Goal: Information Seeking & Learning: Learn about a topic

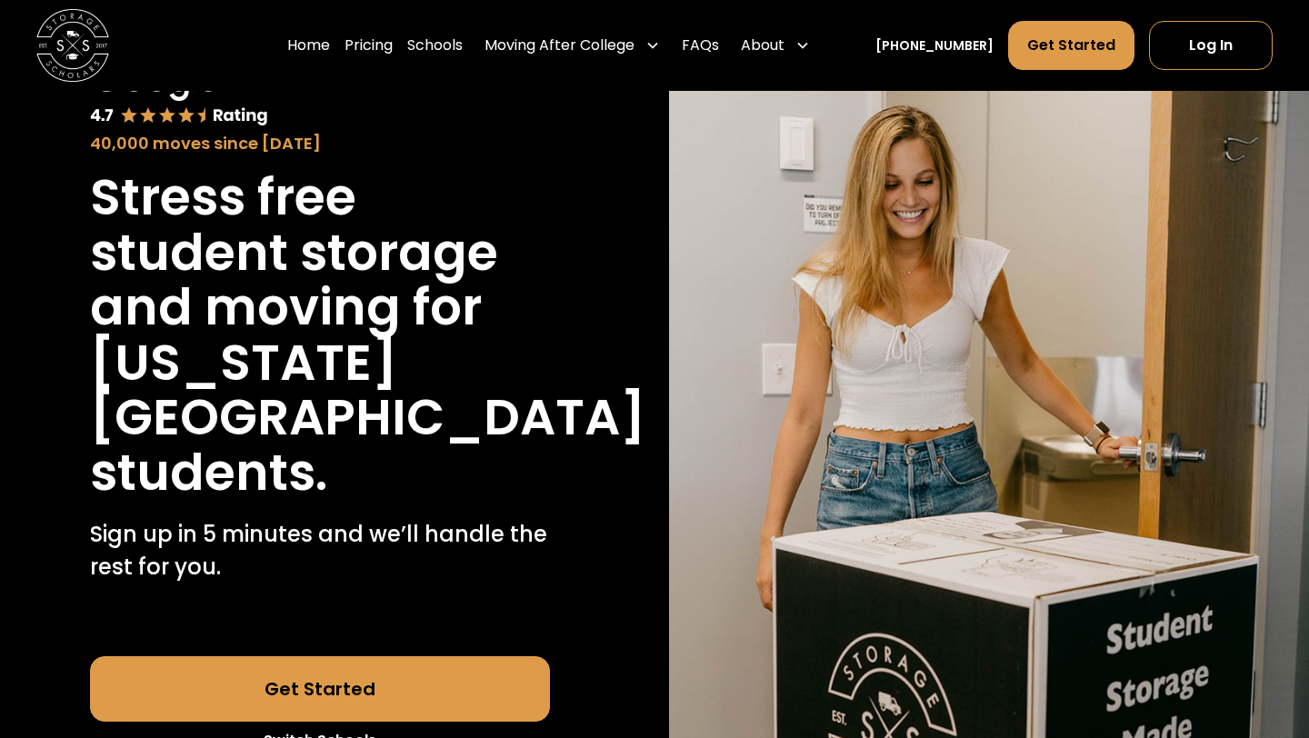
scroll to position [137, 0]
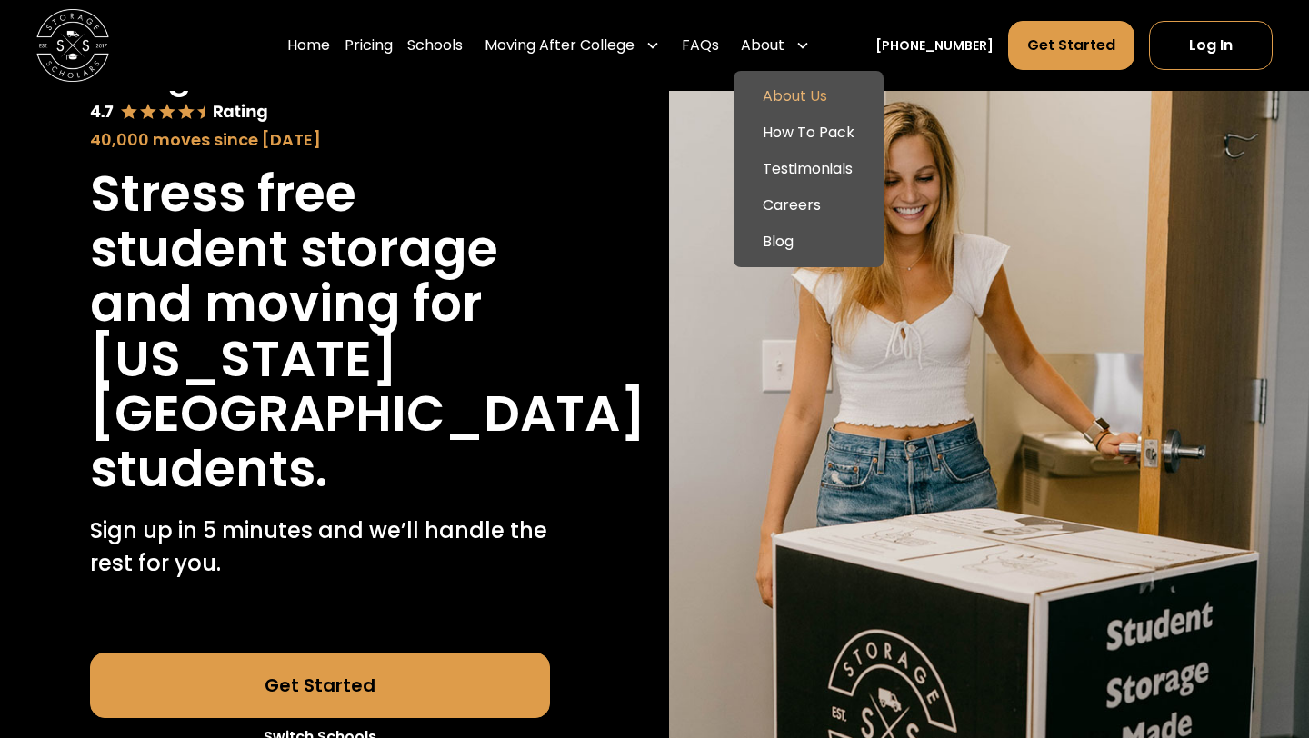
click at [812, 89] on link "About Us" at bounding box center [808, 96] width 135 height 36
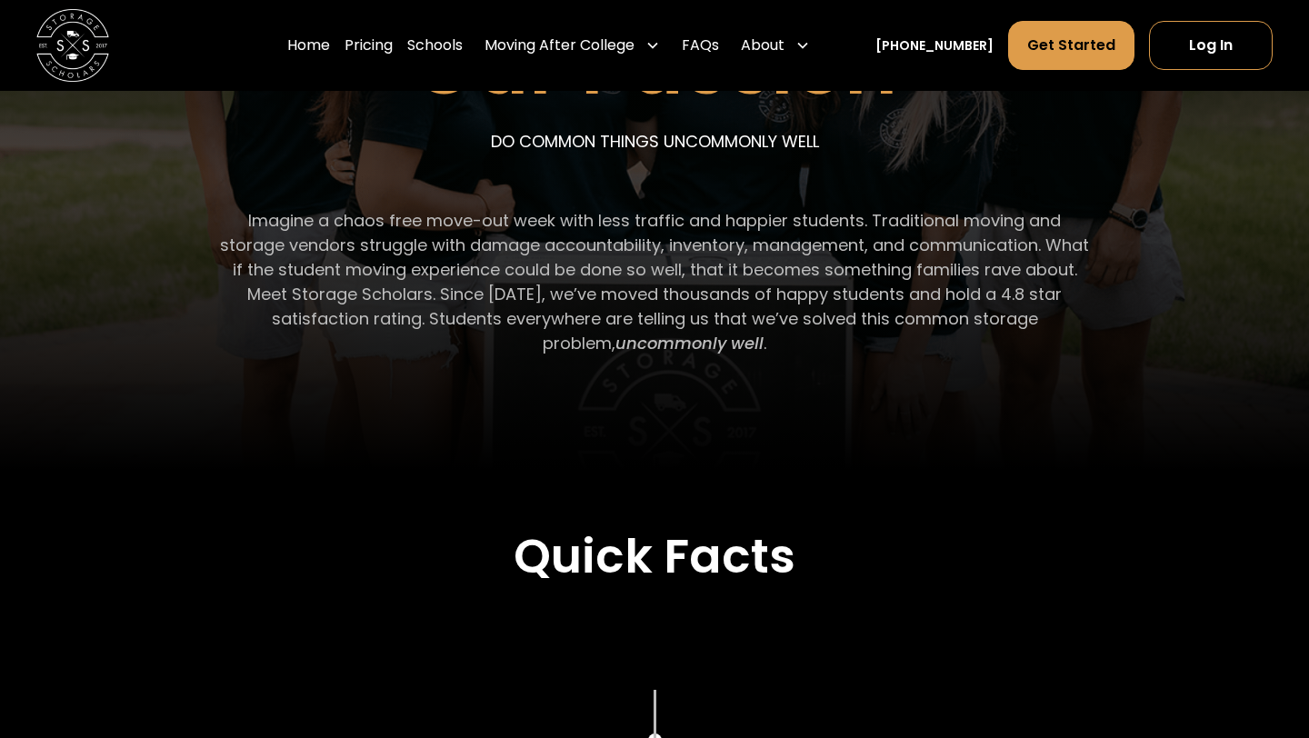
scroll to position [363, 0]
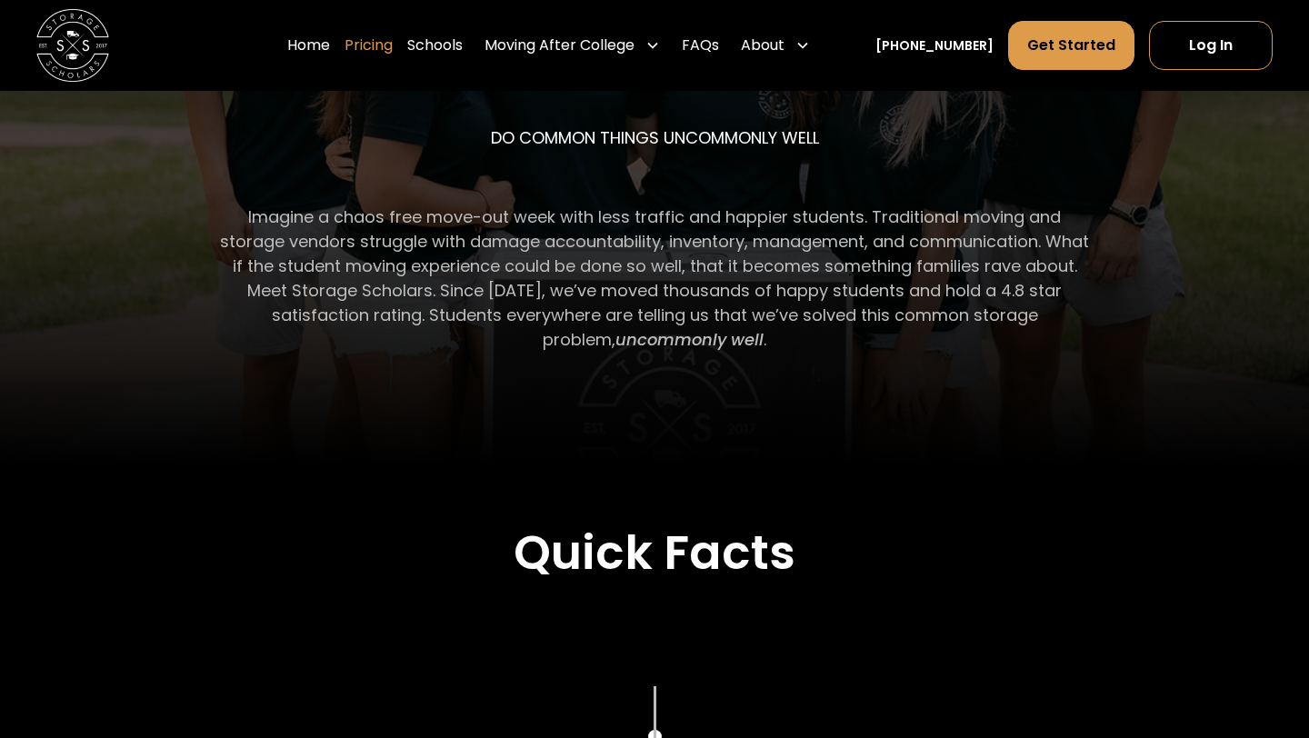
click at [393, 38] on link "Pricing" at bounding box center [368, 45] width 48 height 51
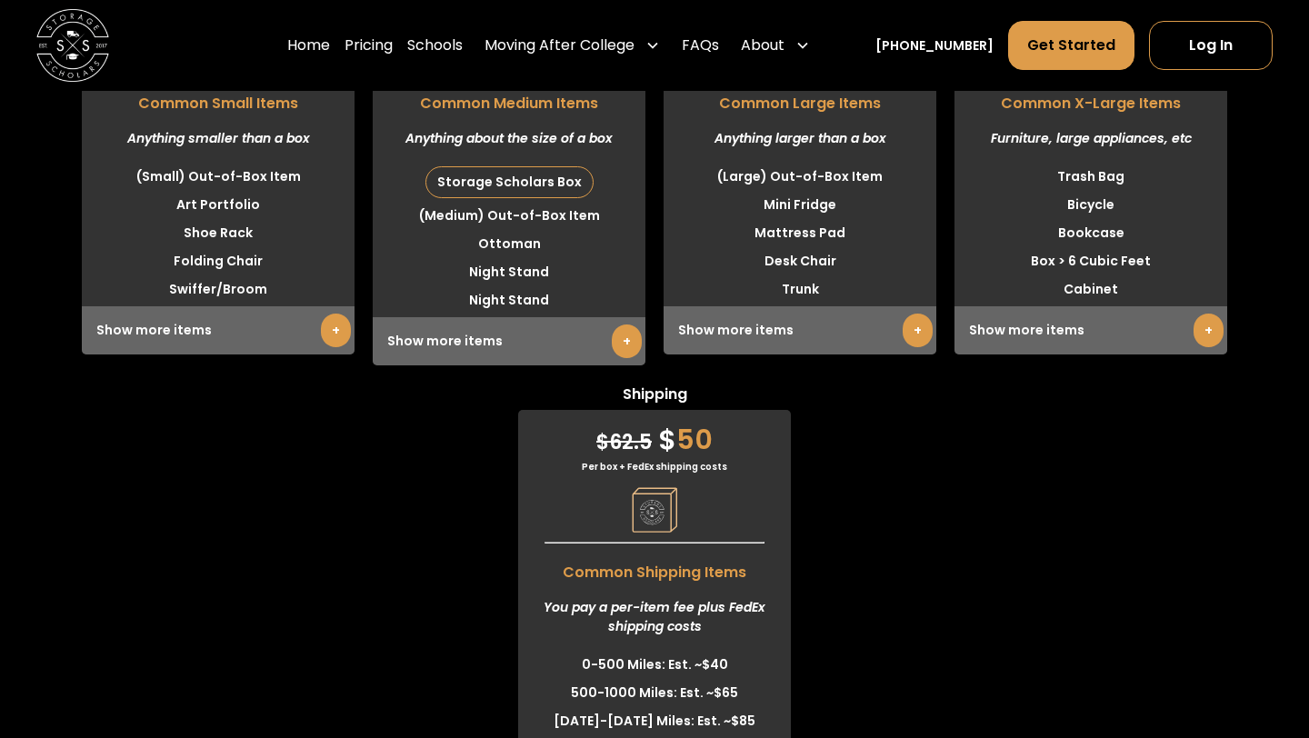
scroll to position [4314, 0]
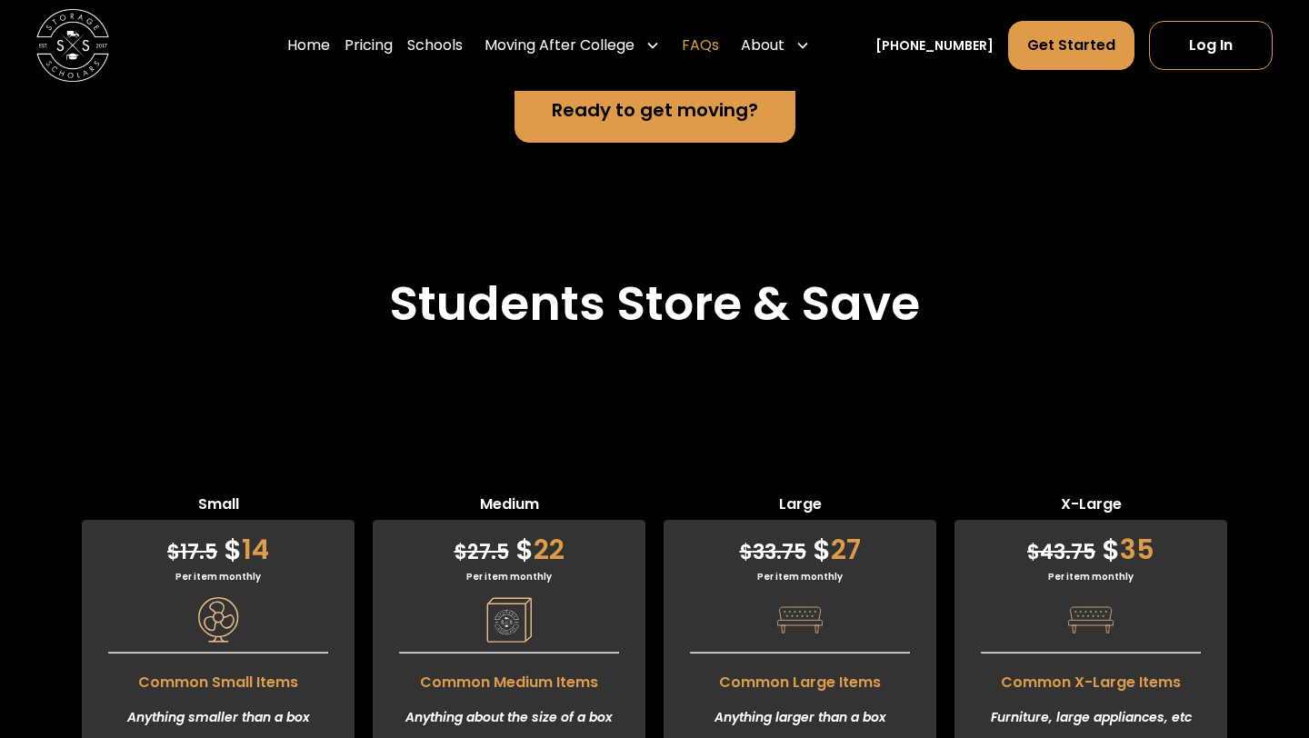
click at [719, 47] on link "FAQs" at bounding box center [700, 45] width 37 height 51
